Goal: Task Accomplishment & Management: Manage account settings

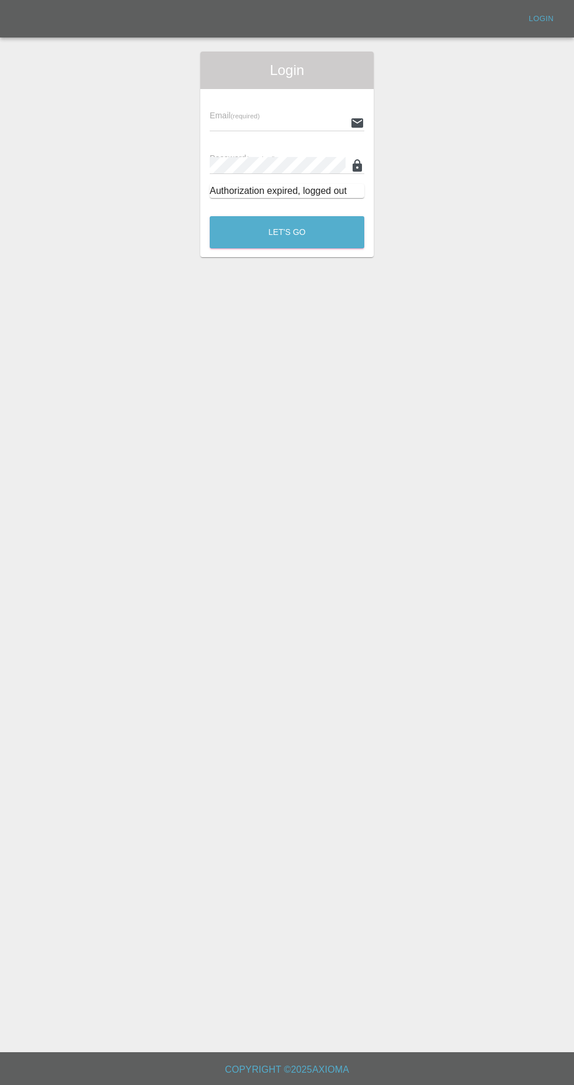
click at [291, 122] on input "text" at bounding box center [278, 122] width 136 height 17
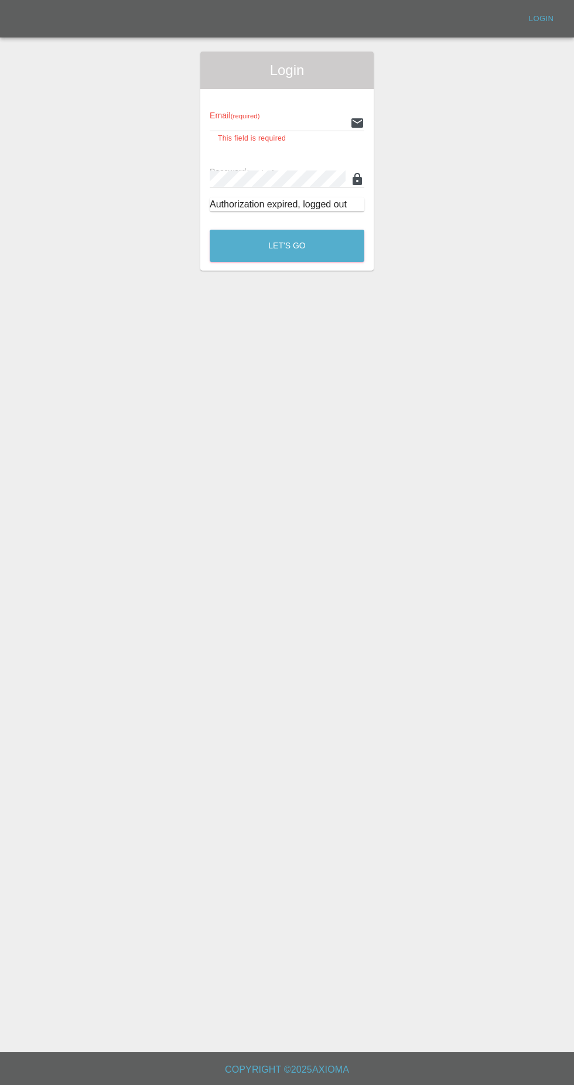
type input "[EMAIL_ADDRESS][DOMAIN_NAME]"
click at [210, 230] on button "Let's Go" at bounding box center [287, 246] width 155 height 32
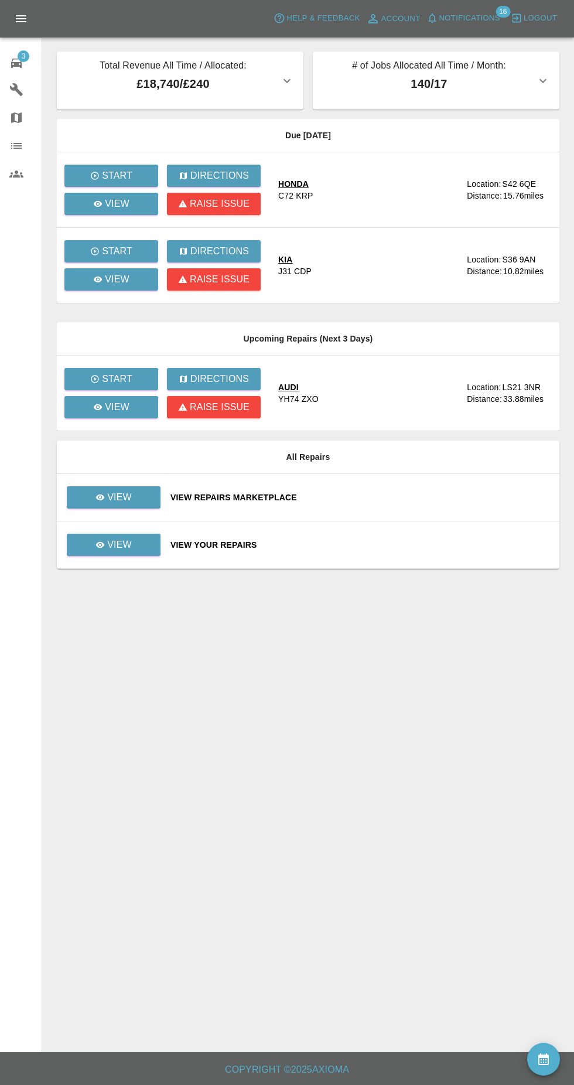
click at [470, 18] on span "Notifications" at bounding box center [469, 18] width 61 height 13
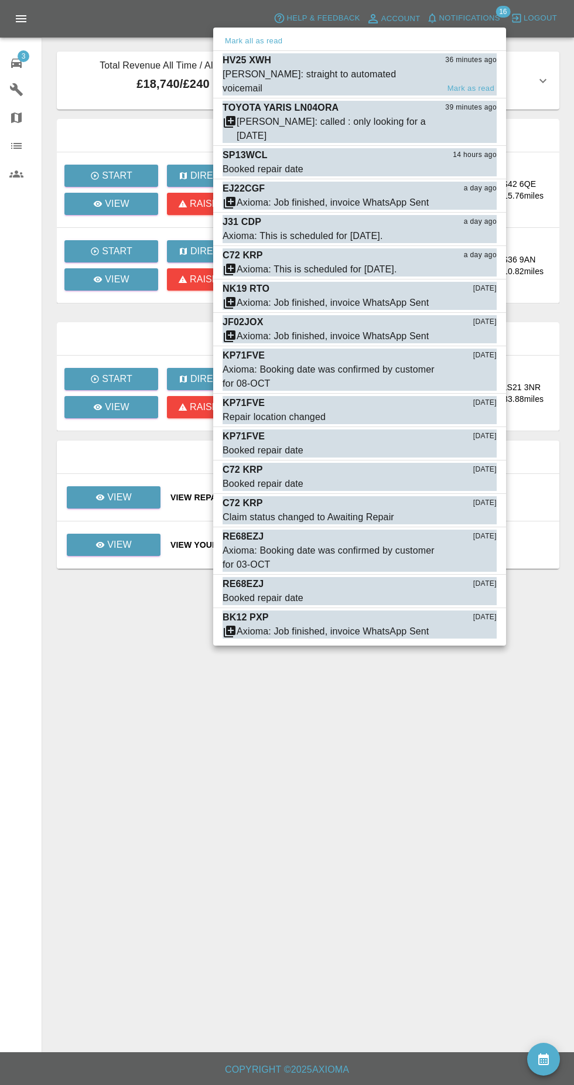
click at [358, 74] on div "[PERSON_NAME]: straight to automated voicemail" at bounding box center [331, 81] width 216 height 28
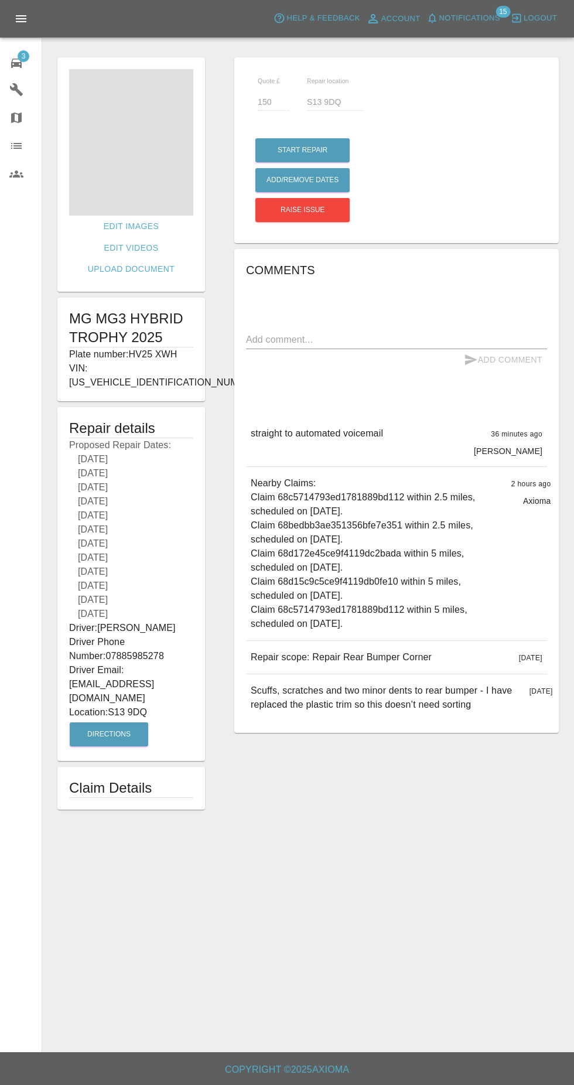
click at [498, 23] on span "Notifications" at bounding box center [469, 18] width 61 height 13
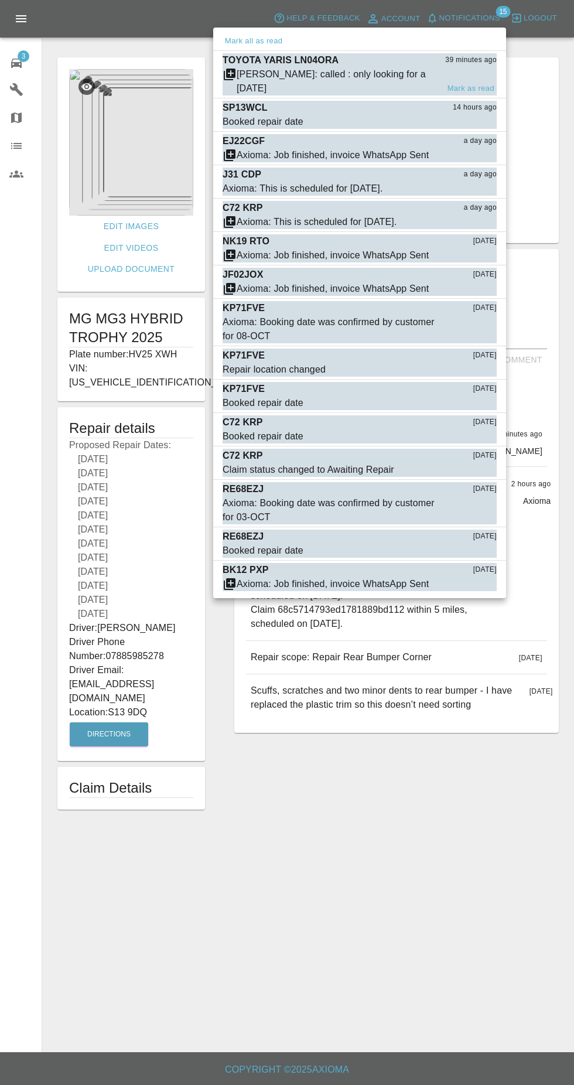
click at [414, 64] on div "TOYOTA YARIS LN04ORA 39 minutes ago" at bounding box center [360, 60] width 274 height 14
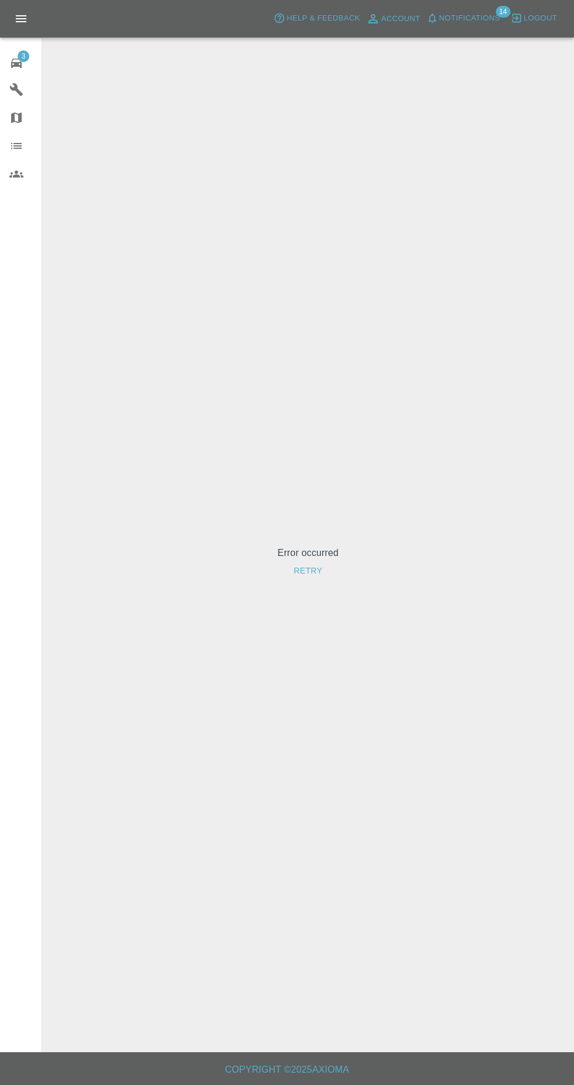
click at [298, 582] on button "Retry" at bounding box center [308, 571] width 38 height 22
click at [306, 582] on button "Retry" at bounding box center [308, 571] width 38 height 22
click at [296, 582] on button "Retry" at bounding box center [308, 571] width 38 height 22
click at [26, 66] on div "3" at bounding box center [25, 61] width 33 height 17
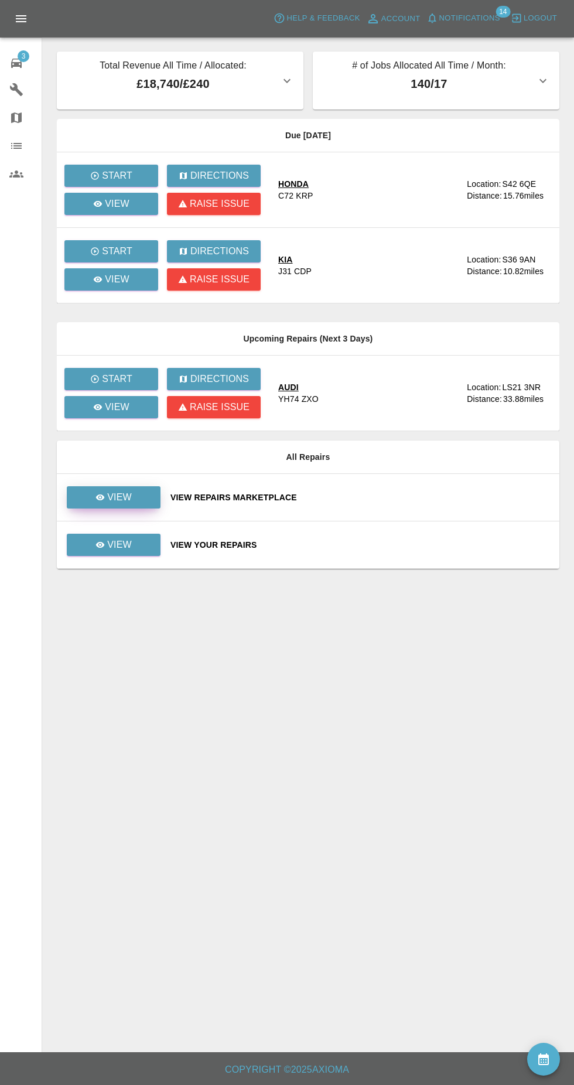
click at [101, 497] on icon at bounding box center [100, 497] width 9 height 6
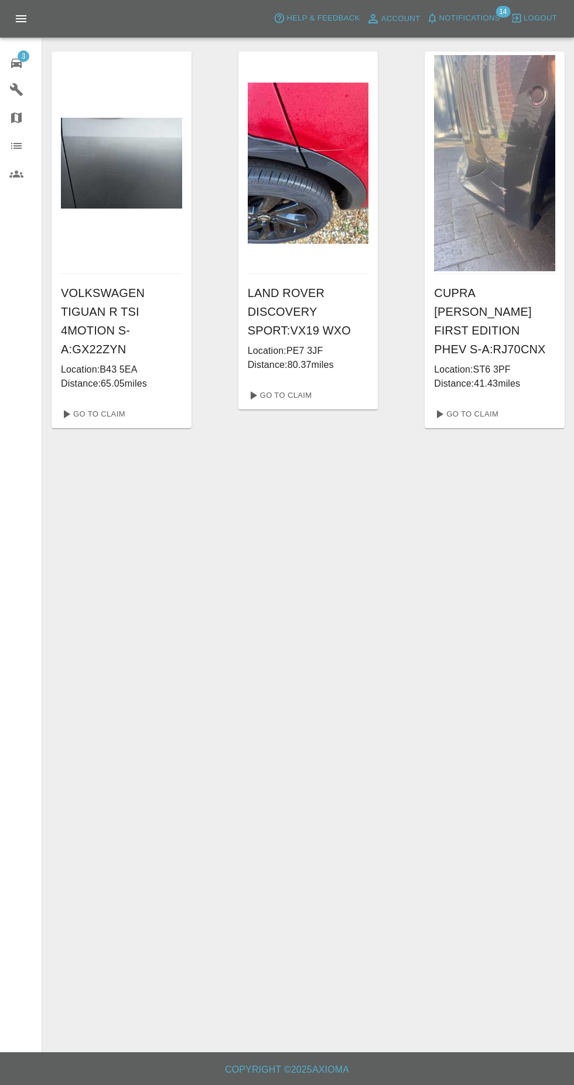
click at [23, 56] on span "3" at bounding box center [24, 56] width 12 height 12
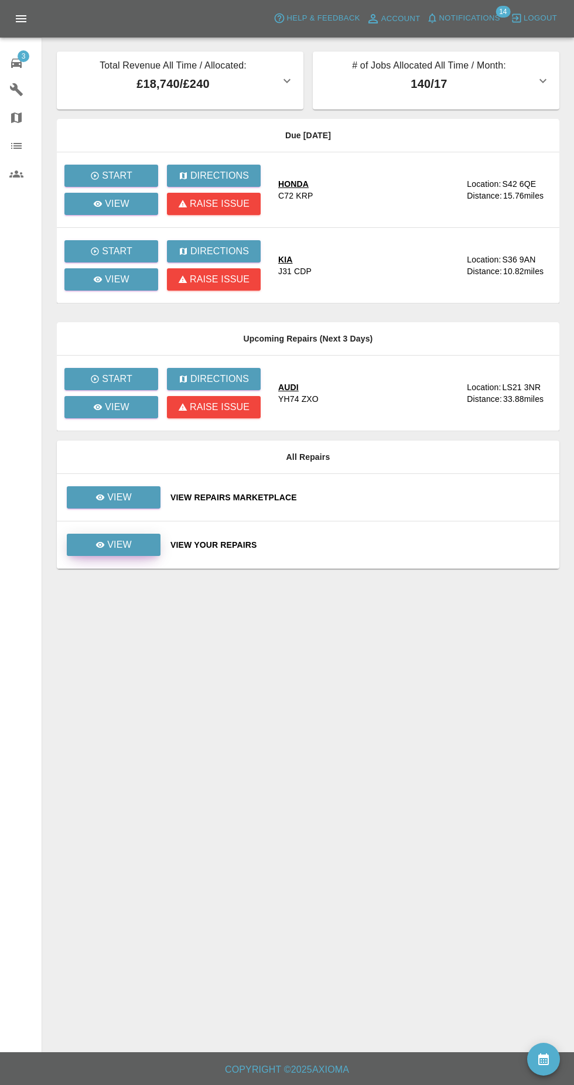
click at [95, 541] on link "View" at bounding box center [114, 545] width 94 height 22
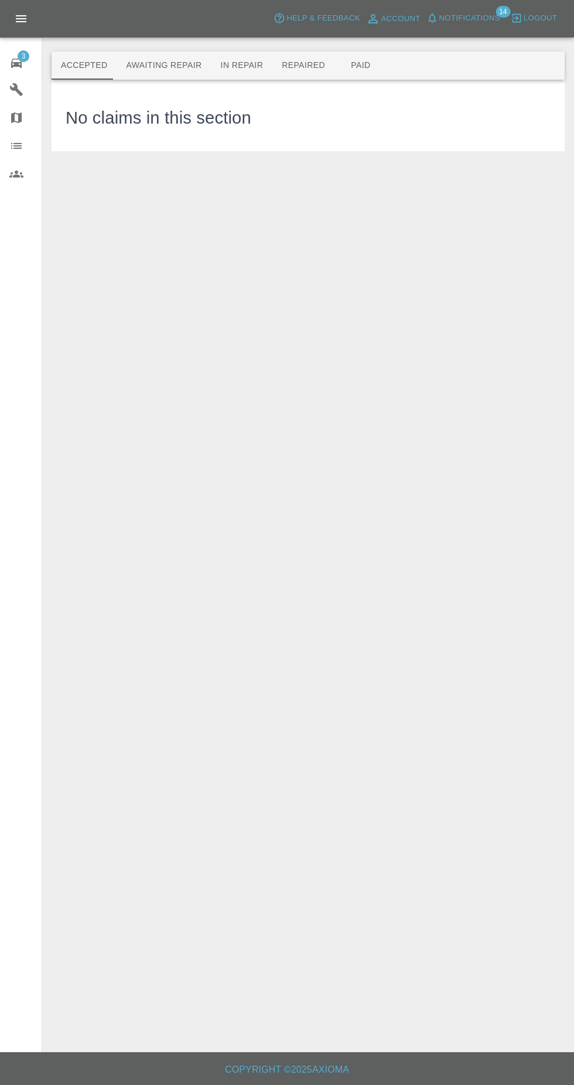
click at [155, 73] on button "Awaiting Repair" at bounding box center [164, 66] width 94 height 28
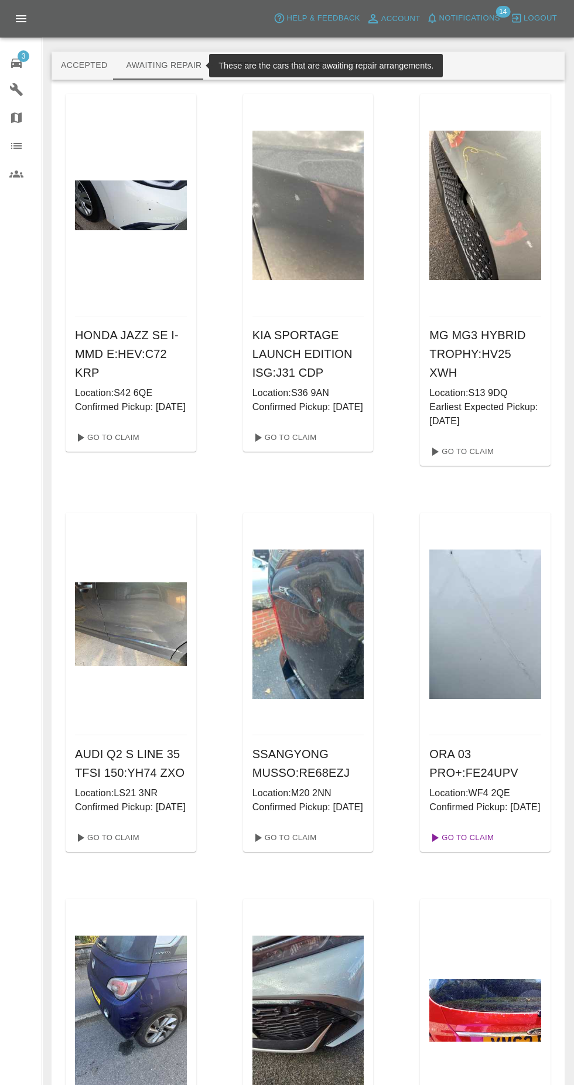
click at [466, 847] on link "Go To Claim" at bounding box center [461, 837] width 72 height 19
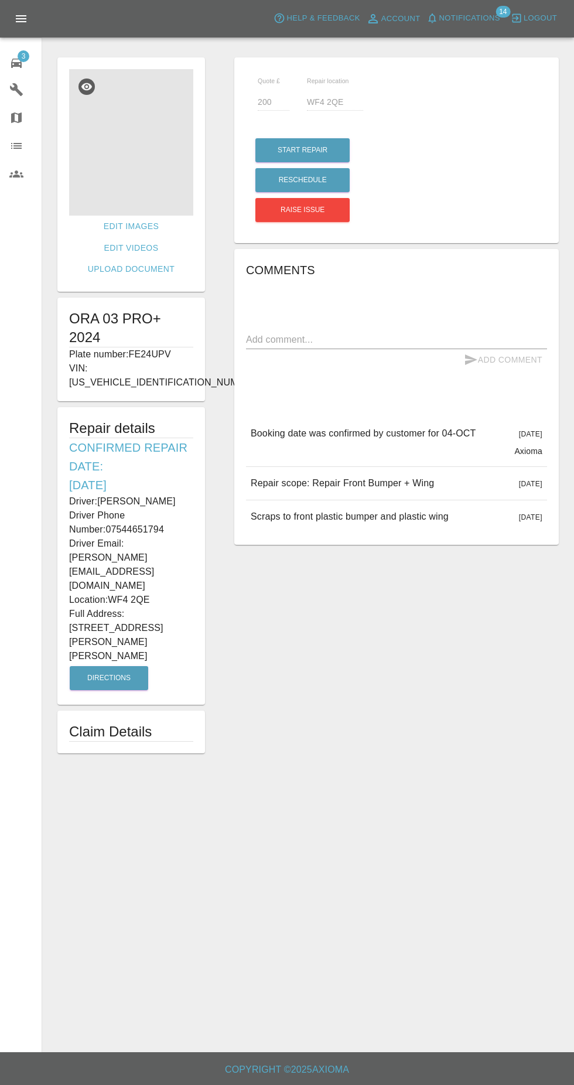
click at [136, 168] on img at bounding box center [131, 142] width 124 height 146
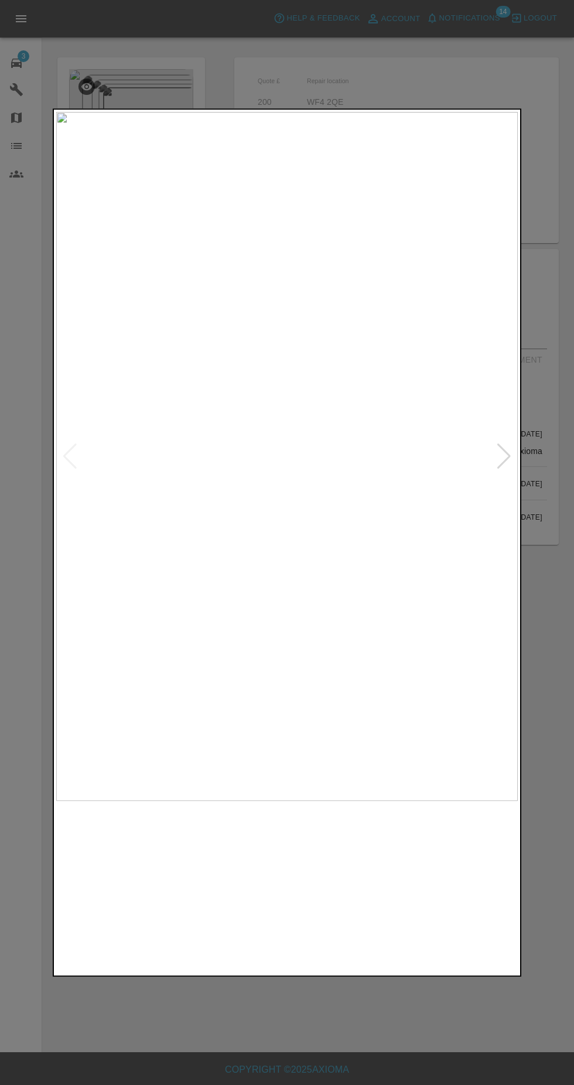
click at [227, 897] on img at bounding box center [228, 887] width 111 height 161
click at [339, 897] on img at bounding box center [345, 887] width 111 height 161
click at [443, 892] on img at bounding box center [462, 887] width 111 height 161
click at [558, 624] on div at bounding box center [287, 542] width 574 height 1085
